Goal: Task Accomplishment & Management: Manage account settings

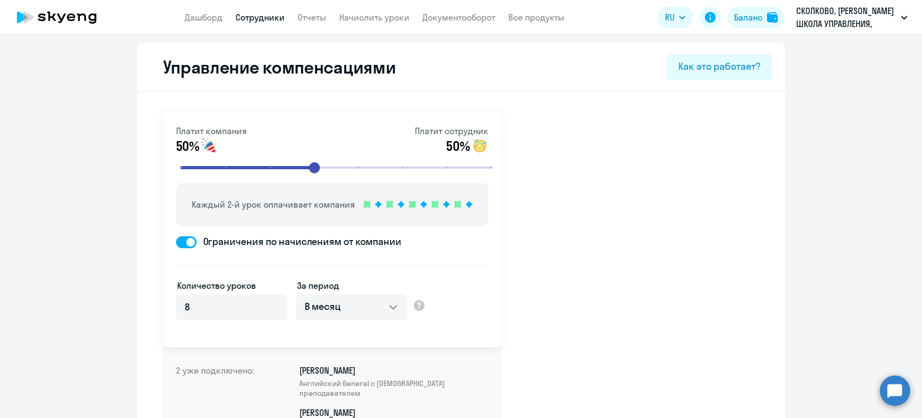
select select "MONTHLY"
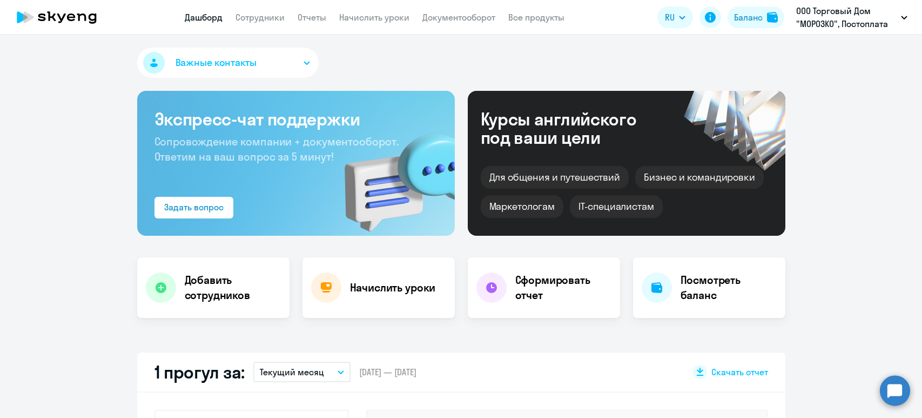
select select "30"
click at [398, 12] on app-menu-item-link "Начислить уроки" at bounding box center [374, 18] width 70 height 14
click at [372, 19] on link "Начислить уроки" at bounding box center [374, 17] width 70 height 11
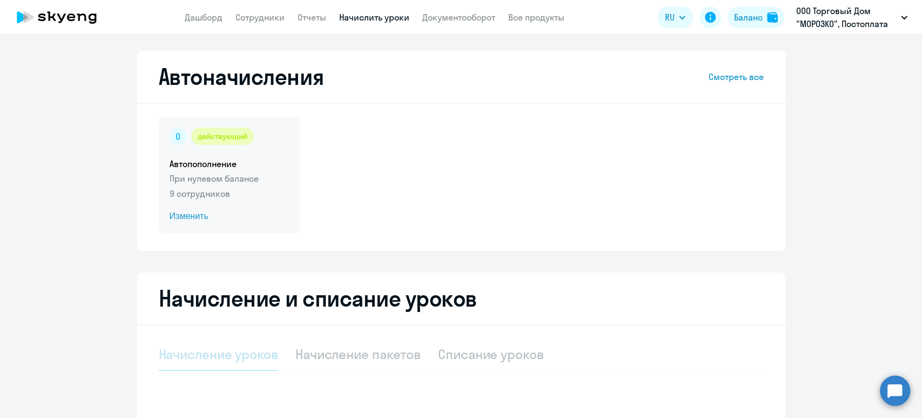
select select "10"
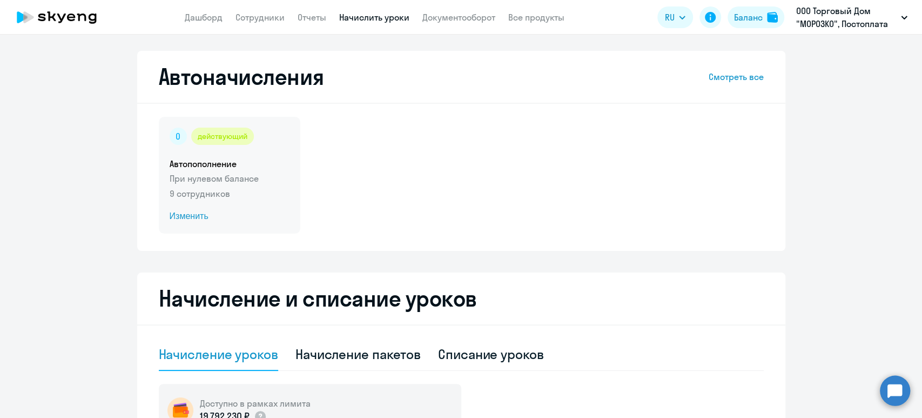
click at [181, 218] on span "Изменить" at bounding box center [230, 216] width 120 height 13
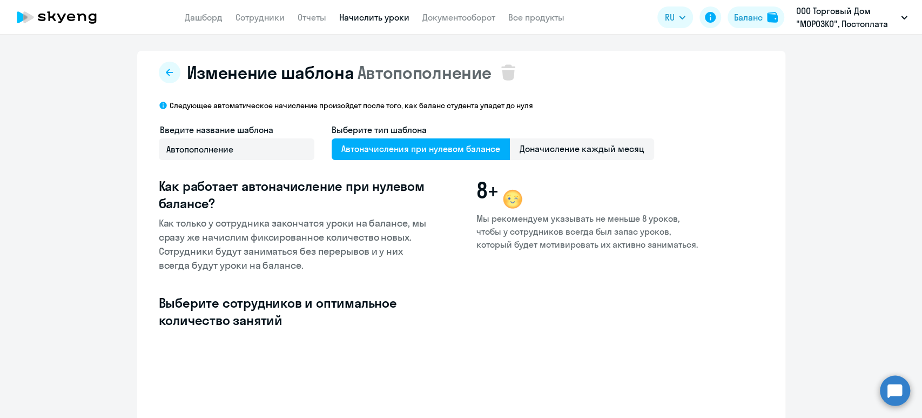
select select "10"
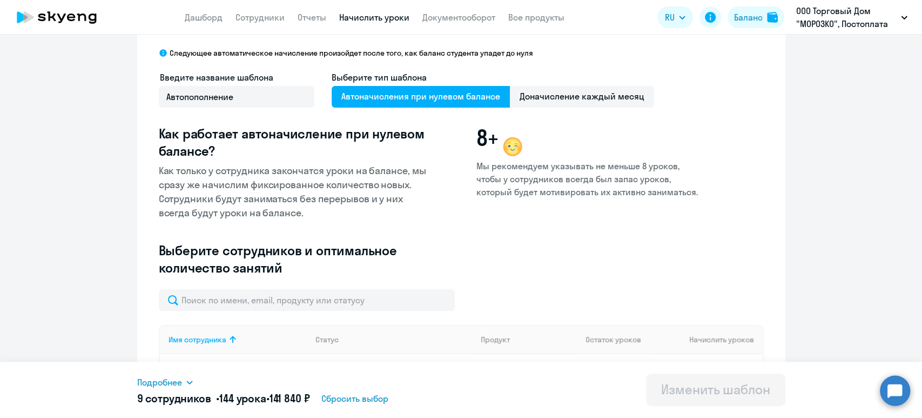
scroll to position [144, 0]
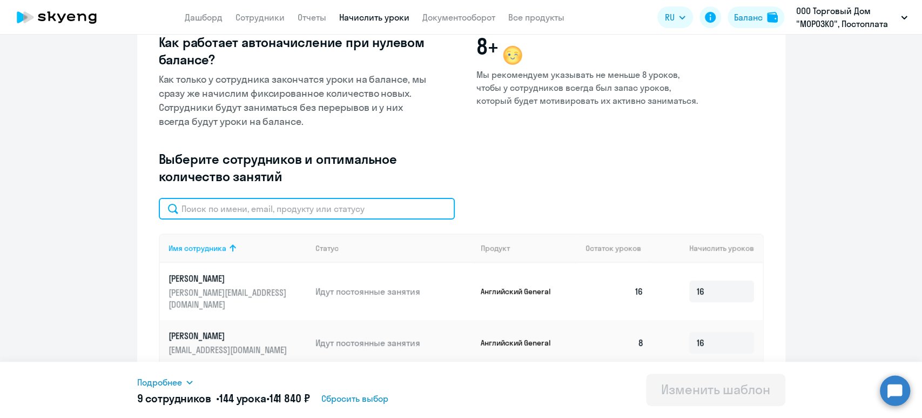
click at [252, 211] on input "text" at bounding box center [307, 209] width 296 height 22
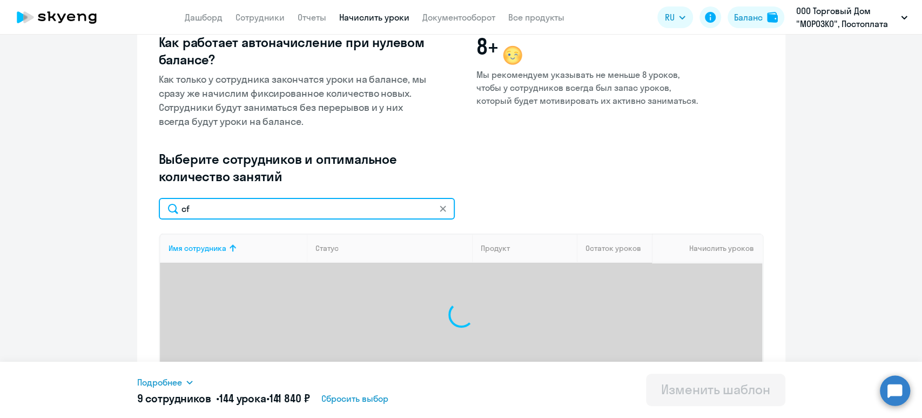
type input "c"
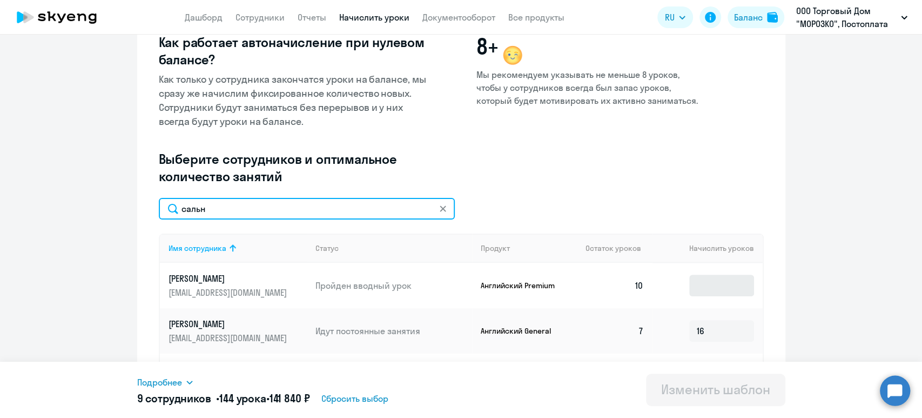
type input "сальн"
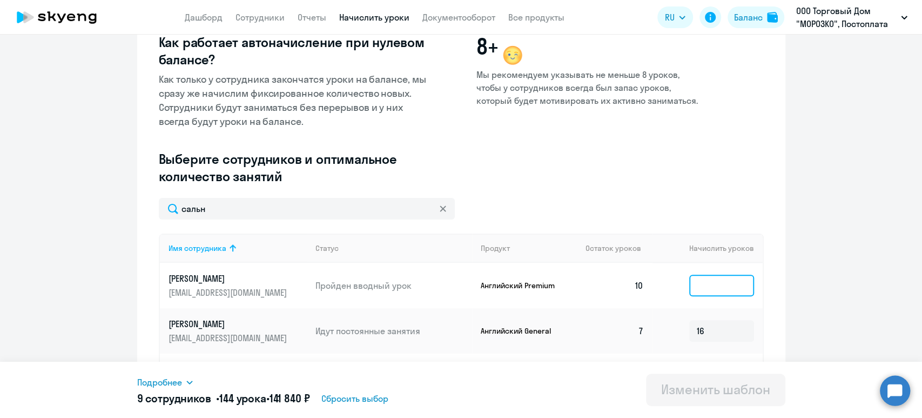
click at [733, 290] on input at bounding box center [721, 285] width 65 height 22
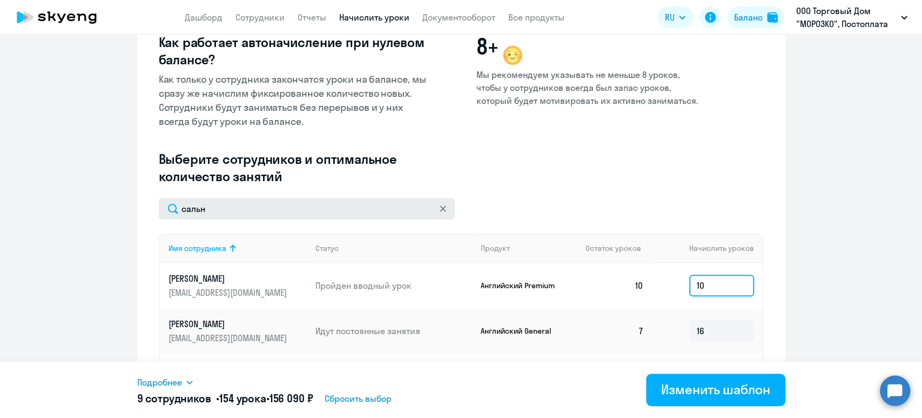
type input "10"
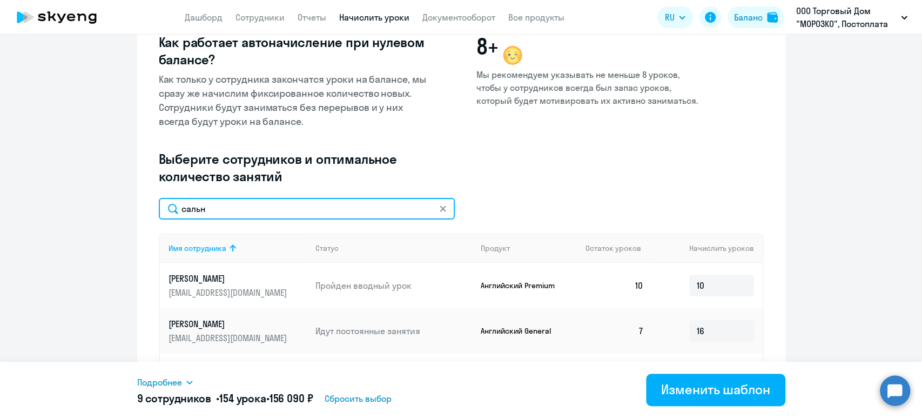
drag, startPoint x: 213, startPoint y: 201, endPoint x: 43, endPoint y: 203, distance: 170.2
click at [104, 201] on ng-component "Изменение шаблона Автопополнение Следующее автоматическое начисление произойдет…" at bounding box center [461, 175] width 922 height 536
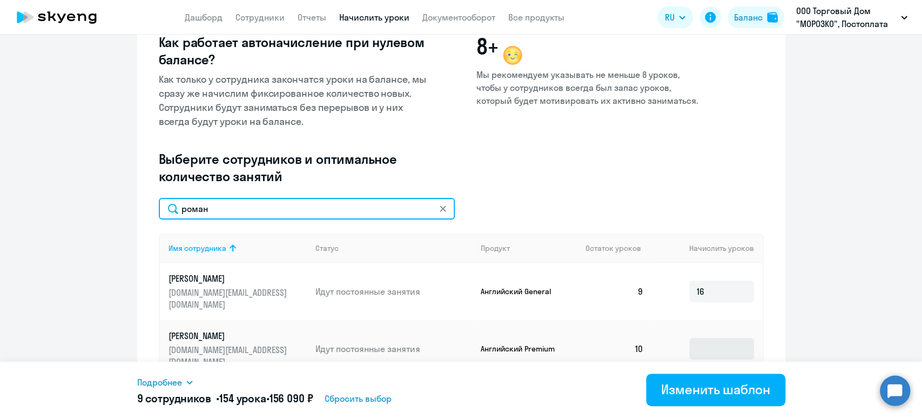
type input "роман"
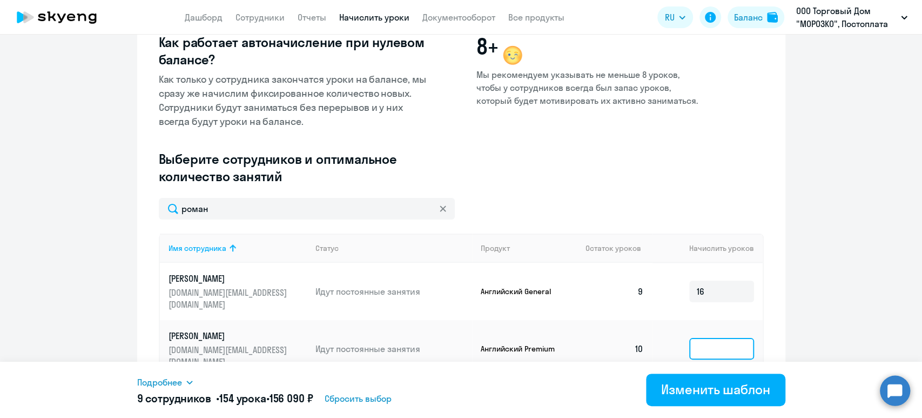
click at [726, 338] on input at bounding box center [721, 349] width 65 height 22
type input "10"
click at [157, 385] on span "Подробнее" at bounding box center [159, 381] width 45 height 13
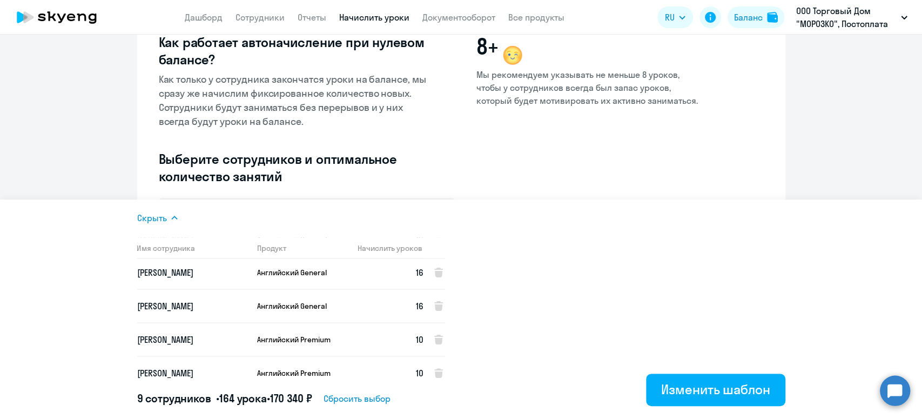
scroll to position [247, 0]
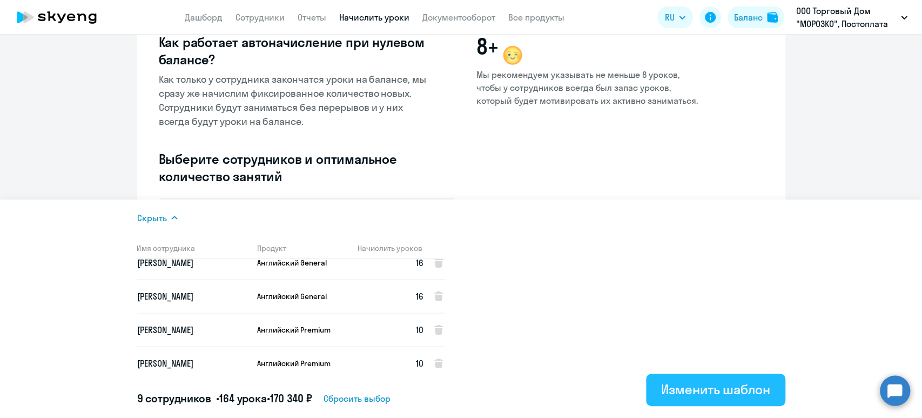
click at [708, 387] on div "Изменить шаблон" at bounding box center [715, 388] width 109 height 17
